Goal: Obtain resource: Download file/media

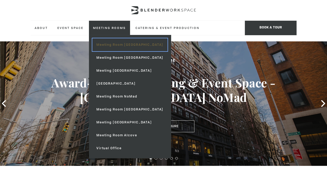
click at [131, 45] on link "Meeting Room [GEOGRAPHIC_DATA]" at bounding box center [129, 44] width 75 height 13
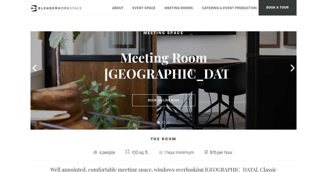
scroll to position [44, 0]
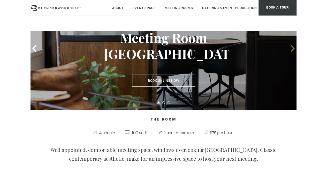
click at [295, 46] on icon at bounding box center [292, 48] width 7 height 7
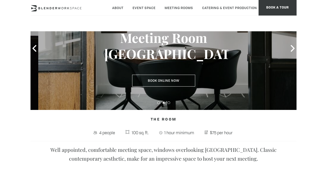
scroll to position [0, 0]
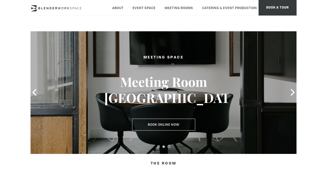
click at [288, 90] on div at bounding box center [163, 92] width 266 height 123
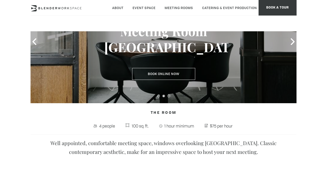
scroll to position [50, 0]
drag, startPoint x: 197, startPoint y: 74, endPoint x: 91, endPoint y: 110, distance: 111.4
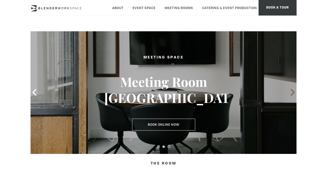
click at [293, 92] on icon at bounding box center [292, 92] width 4 height 7
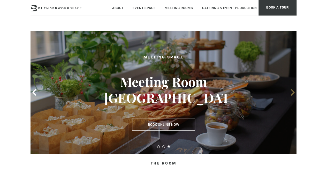
click at [293, 92] on icon at bounding box center [292, 92] width 4 height 7
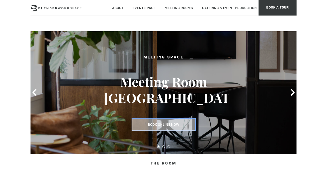
click at [168, 123] on link "Book Online Now" at bounding box center [163, 125] width 63 height 12
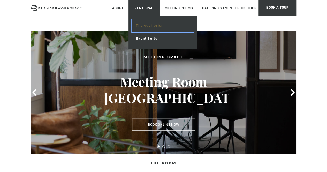
click at [157, 22] on link "The Auditorium" at bounding box center [163, 25] width 62 height 13
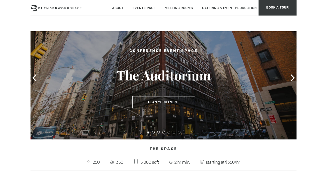
scroll to position [15, 0]
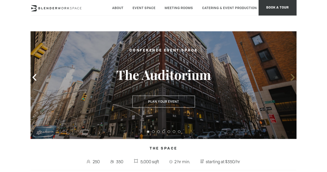
click at [293, 78] on icon at bounding box center [292, 77] width 4 height 7
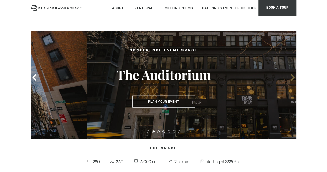
click at [293, 78] on icon at bounding box center [292, 77] width 7 height 7
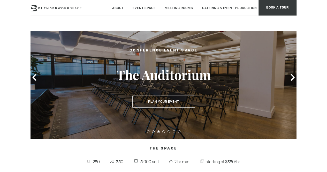
scroll to position [0, 0]
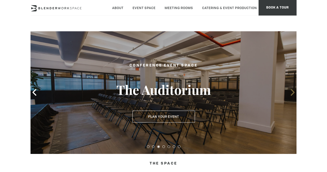
click at [292, 89] on icon at bounding box center [292, 92] width 7 height 7
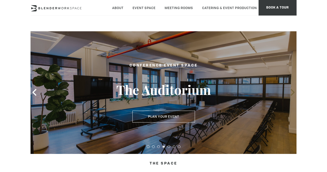
click at [293, 93] on icon at bounding box center [292, 92] width 4 height 7
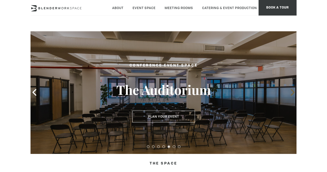
click at [294, 93] on icon at bounding box center [292, 92] width 7 height 7
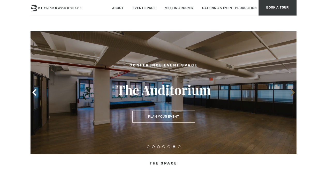
click at [294, 93] on icon at bounding box center [292, 92] width 7 height 7
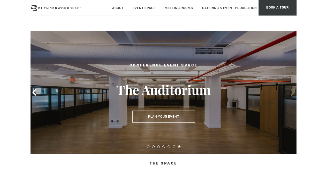
click at [294, 93] on icon at bounding box center [292, 92] width 7 height 7
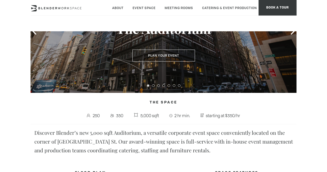
scroll to position [14, 0]
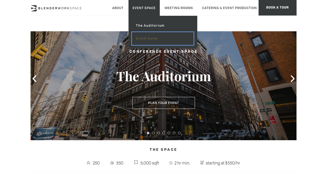
click at [153, 40] on link "Event Suite" at bounding box center [163, 38] width 62 height 13
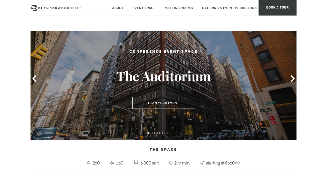
scroll to position [14, 0]
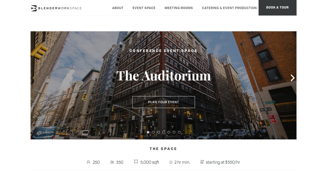
click at [36, 77] on icon at bounding box center [34, 77] width 7 height 7
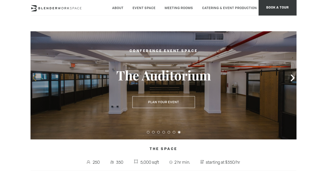
click at [36, 77] on icon at bounding box center [34, 77] width 7 height 7
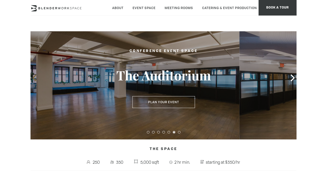
click at [36, 77] on icon at bounding box center [34, 77] width 7 height 7
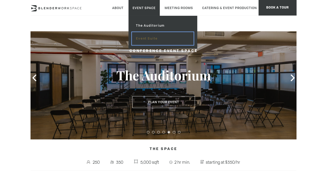
click at [154, 37] on link "Event Suite" at bounding box center [163, 38] width 62 height 13
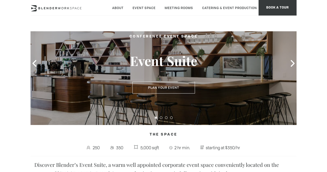
scroll to position [24, 0]
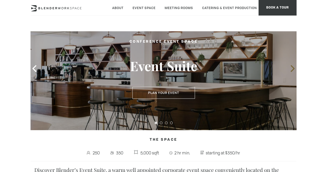
click at [293, 70] on icon at bounding box center [292, 68] width 7 height 7
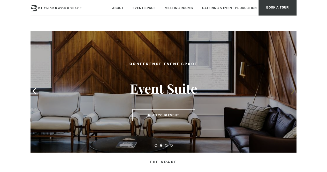
scroll to position [1, 0]
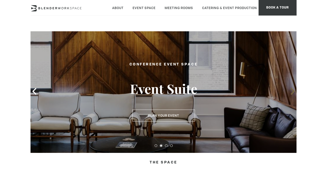
click at [296, 90] on span at bounding box center [293, 91] width 8 height 8
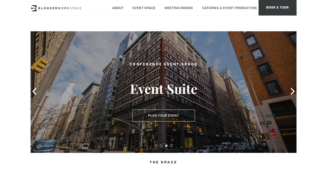
click at [288, 91] on div at bounding box center [163, 91] width 266 height 123
click at [291, 92] on icon at bounding box center [292, 91] width 7 height 7
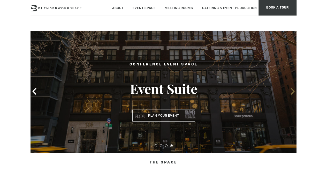
click at [292, 92] on icon at bounding box center [292, 91] width 4 height 7
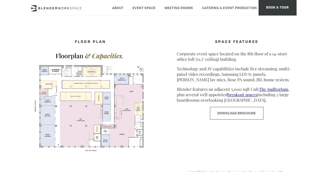
scroll to position [220, 0]
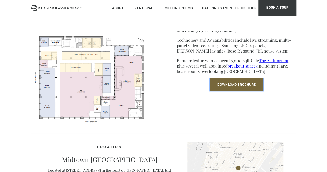
click at [221, 85] on link "Download Brochure" at bounding box center [236, 84] width 53 height 13
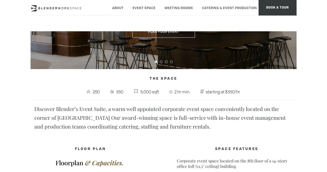
scroll to position [74, 0]
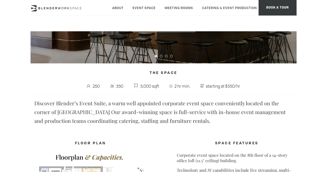
scroll to position [168, 0]
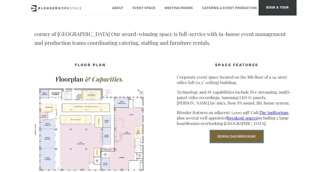
click at [214, 141] on link "Download Brochure" at bounding box center [236, 136] width 53 height 13
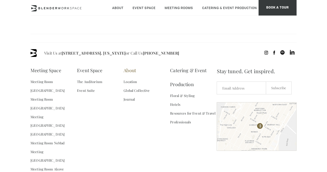
scroll to position [471, 0]
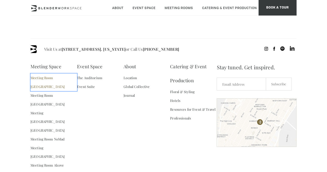
click at [55, 78] on link "Meeting Room [GEOGRAPHIC_DATA]" at bounding box center [53, 82] width 46 height 18
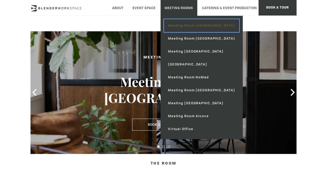
click at [198, 27] on link "Meeting Room [GEOGRAPHIC_DATA]" at bounding box center [201, 25] width 75 height 13
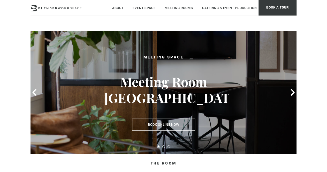
scroll to position [54, 0]
